Goal: Task Accomplishment & Management: Manage account settings

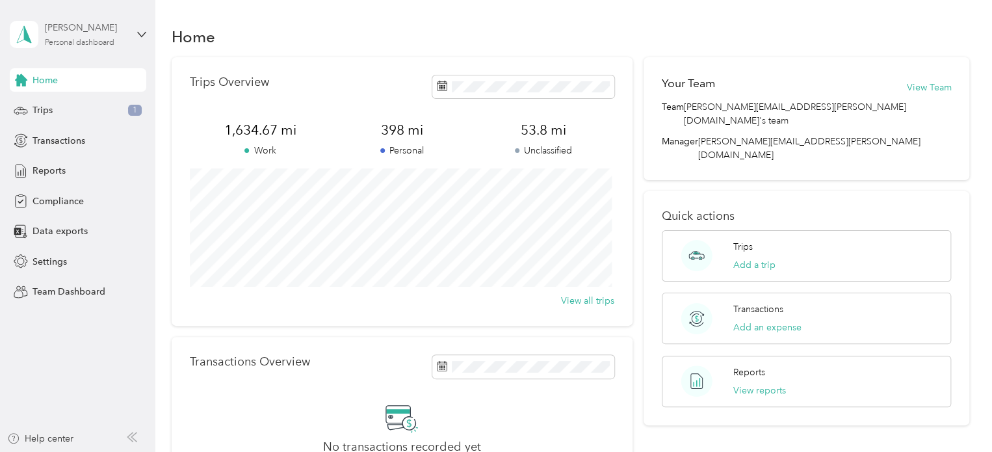
click at [78, 36] on div "[PERSON_NAME] Personal dashboard" at bounding box center [85, 34] width 81 height 26
click at [45, 109] on div "Team dashboard" at bounding box center [220, 106] width 402 height 23
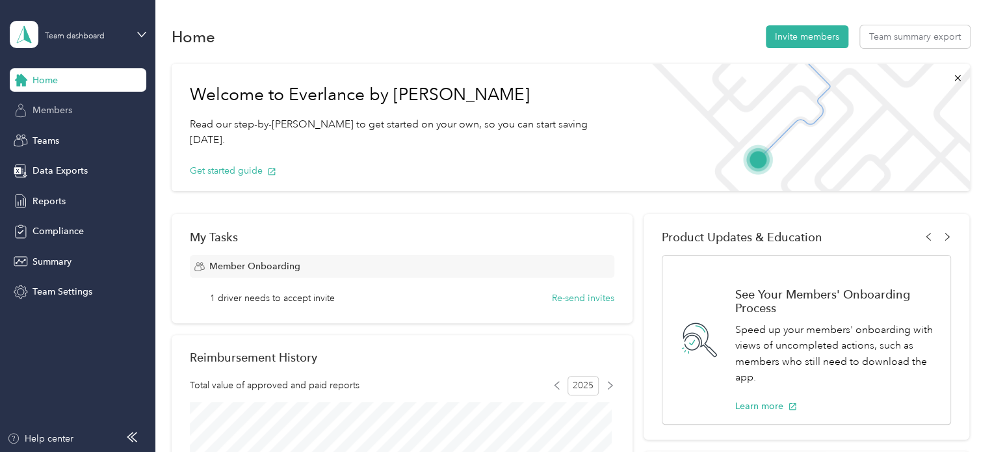
click at [55, 114] on span "Members" at bounding box center [52, 110] width 40 height 14
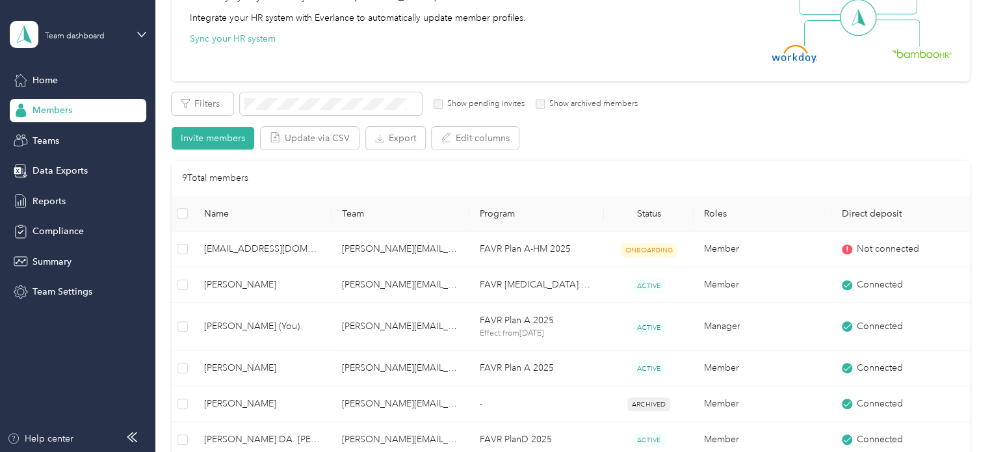
scroll to position [260, 0]
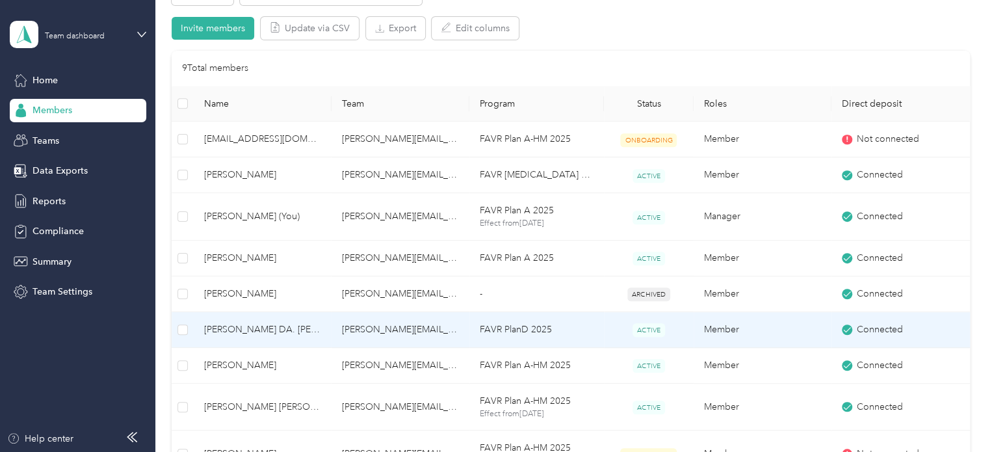
click at [229, 322] on span "[PERSON_NAME] DA. [PERSON_NAME]" at bounding box center [262, 329] width 117 height 14
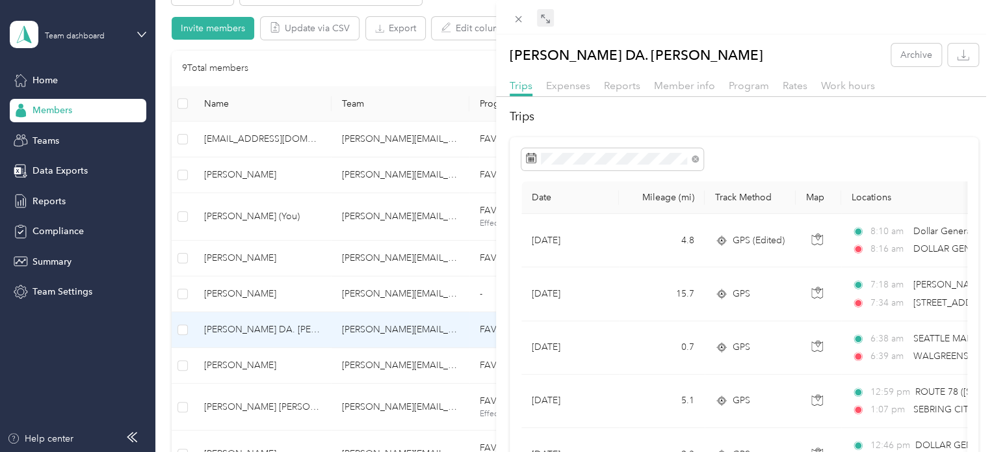
click at [541, 19] on icon at bounding box center [545, 19] width 10 height 10
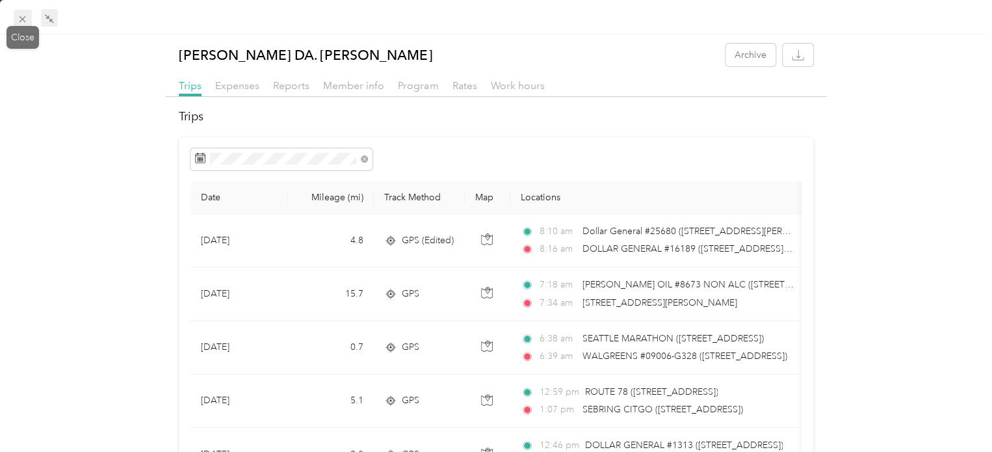
click at [25, 23] on icon at bounding box center [22, 19] width 11 height 11
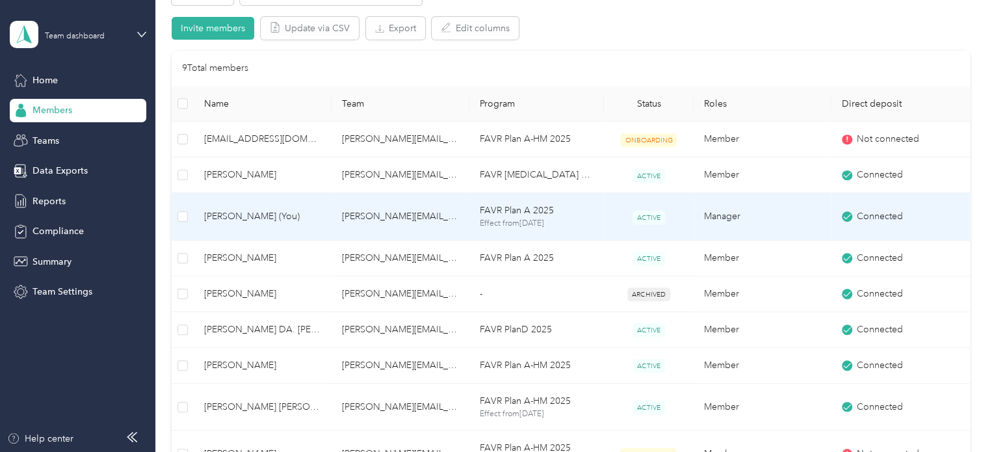
click at [242, 218] on span "[PERSON_NAME] (You)" at bounding box center [262, 216] width 117 height 14
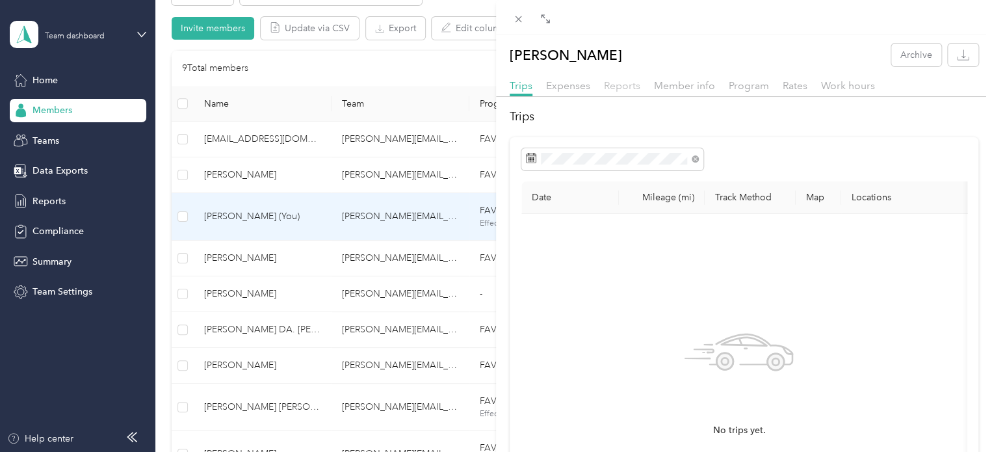
click at [613, 81] on span "Reports" at bounding box center [622, 85] width 36 height 12
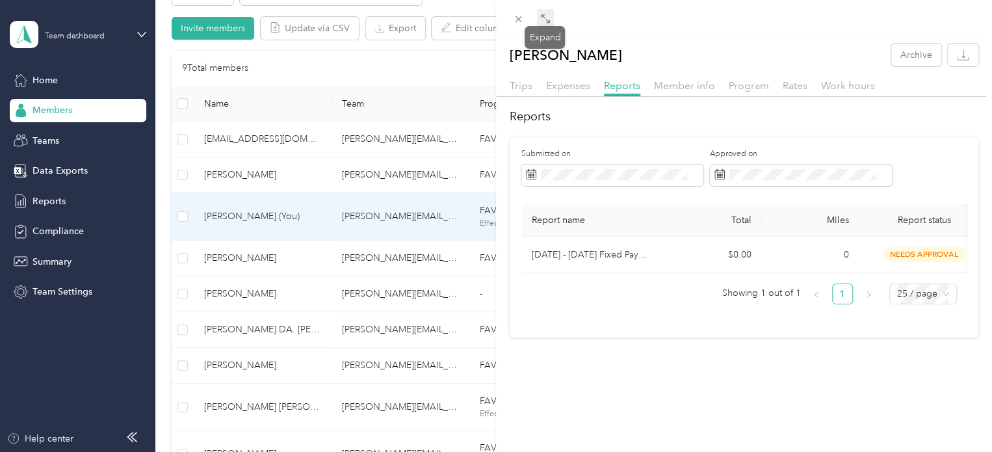
click at [545, 23] on icon at bounding box center [545, 19] width 10 height 10
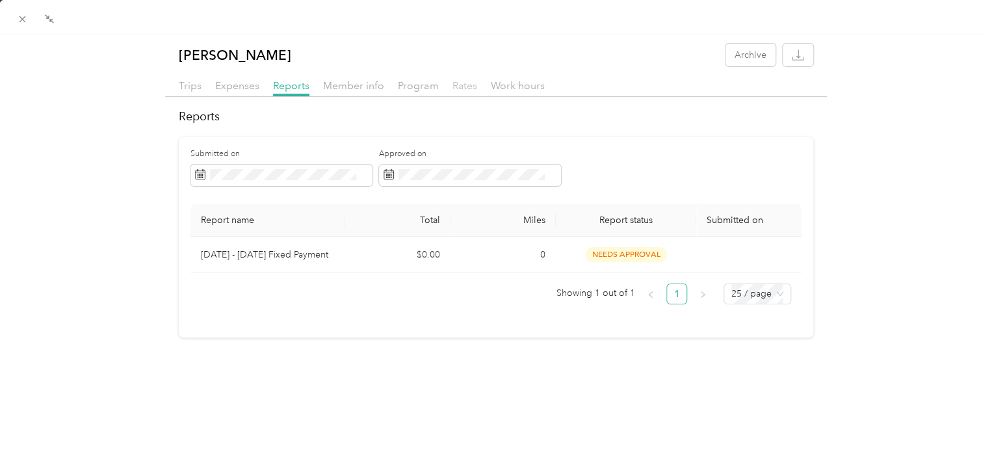
click at [464, 88] on span "Rates" at bounding box center [464, 85] width 25 height 12
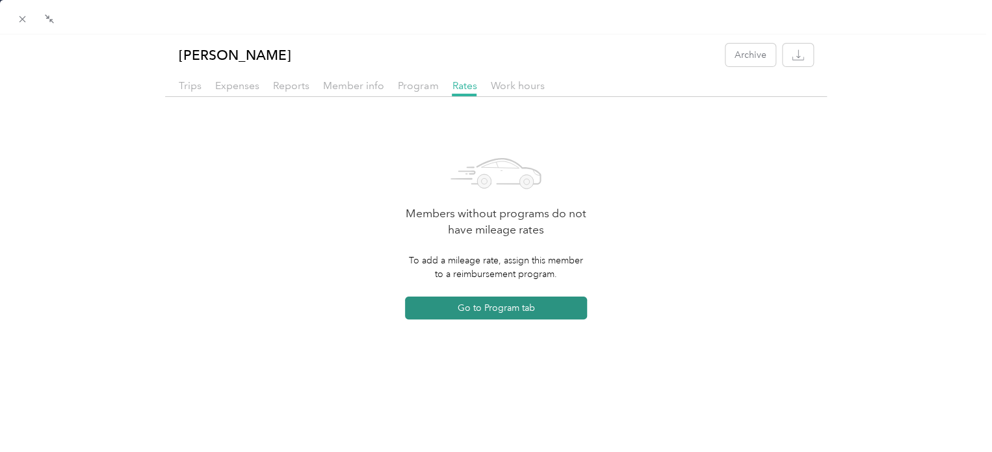
click at [463, 309] on button "Go to Program tab" at bounding box center [496, 307] width 182 height 23
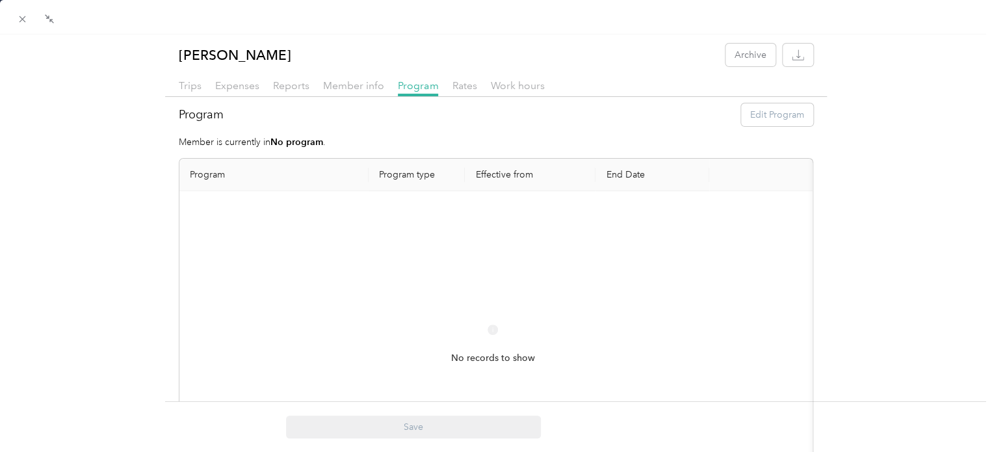
click at [400, 173] on th "Program type" at bounding box center [416, 175] width 96 height 32
click at [508, 171] on th "Effective from" at bounding box center [530, 175] width 131 height 32
click at [611, 178] on th "End Date" at bounding box center [652, 175] width 114 height 32
click at [358, 90] on span "Member info" at bounding box center [353, 85] width 61 height 12
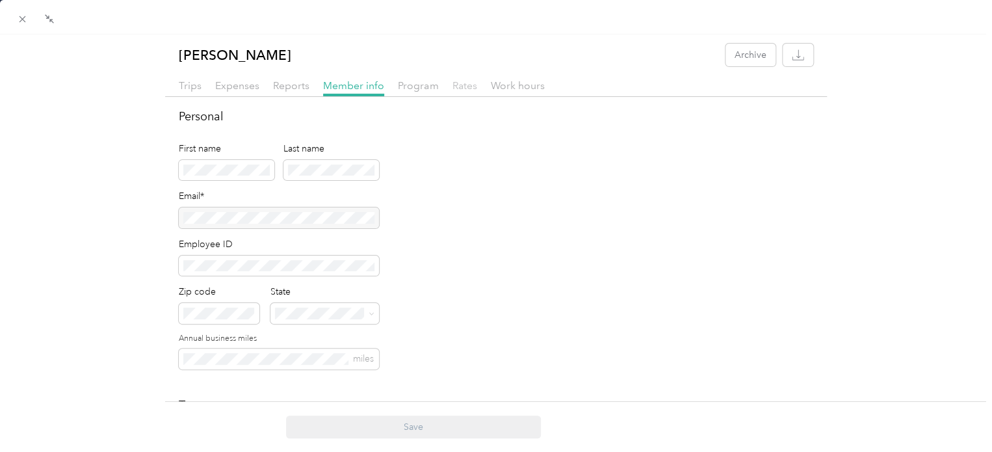
click at [468, 84] on span "Rates" at bounding box center [464, 85] width 25 height 12
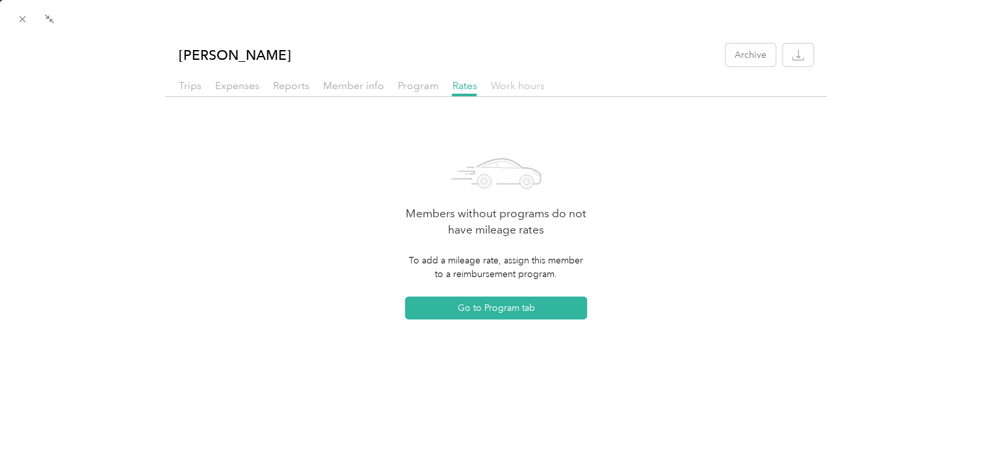
click at [501, 90] on span "Work hours" at bounding box center [517, 85] width 54 height 12
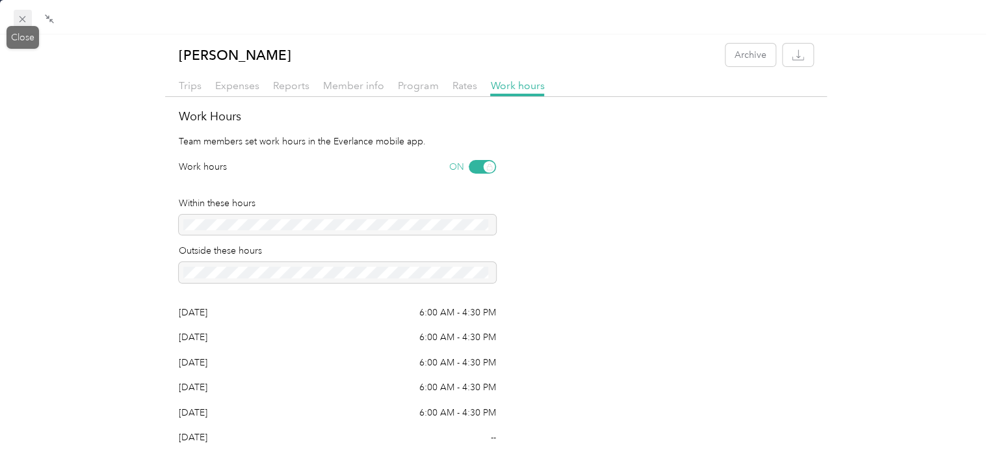
click at [21, 20] on icon at bounding box center [22, 19] width 11 height 11
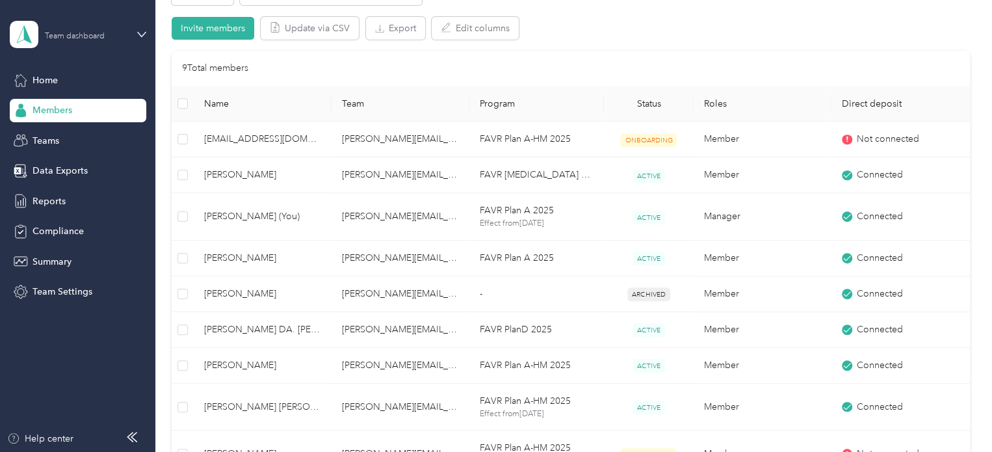
click at [66, 35] on div "Team dashboard" at bounding box center [75, 36] width 60 height 8
click at [55, 137] on div "Personal dashboard" at bounding box center [220, 132] width 402 height 23
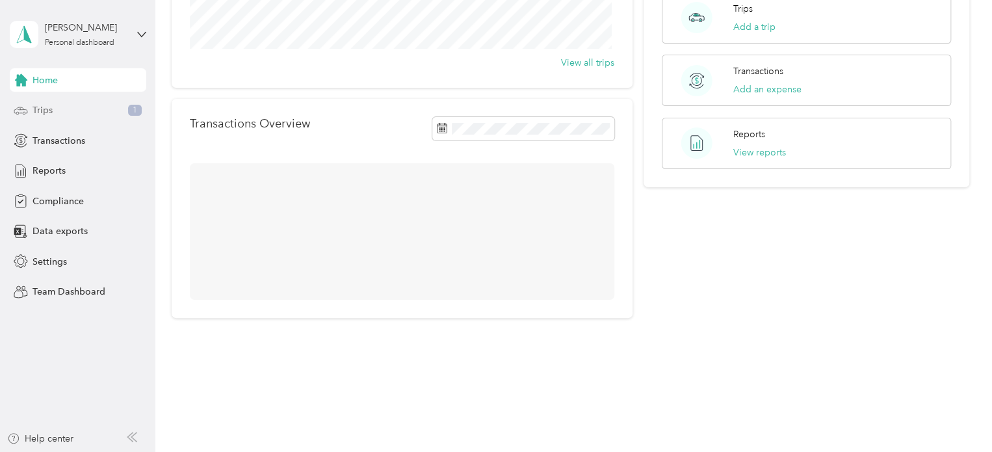
scroll to position [195, 0]
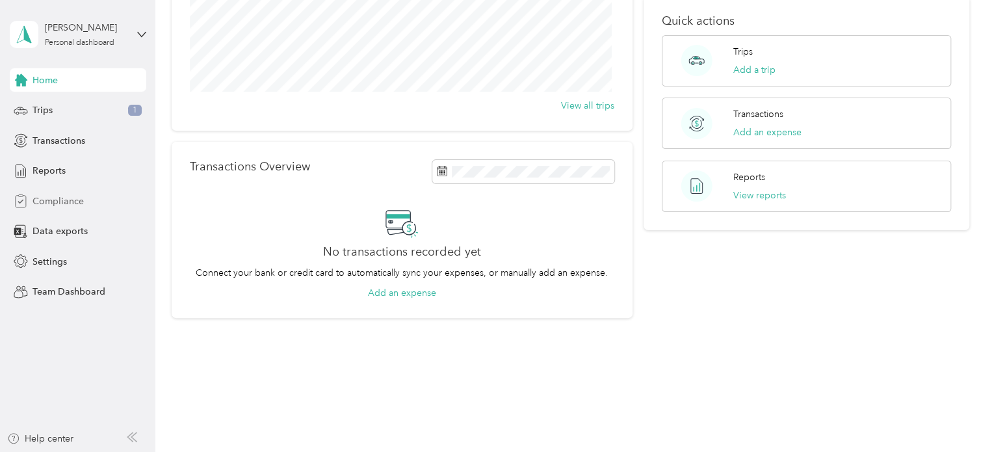
click at [71, 198] on span "Compliance" at bounding box center [57, 201] width 51 height 14
